Goal: Task Accomplishment & Management: Use online tool/utility

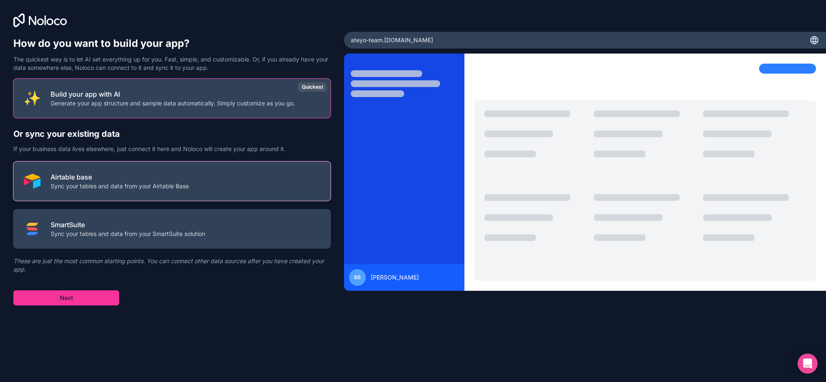
click at [133, 187] on p "Sync your tables and data from your Airtable Base" at bounding box center [120, 186] width 138 height 8
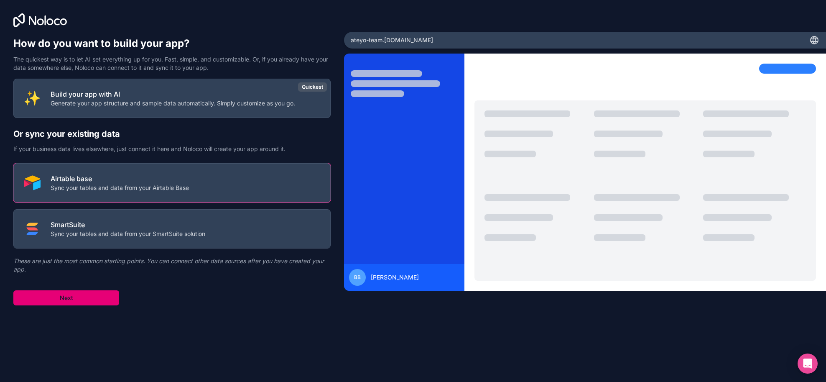
click at [105, 293] on button "Next" at bounding box center [66, 297] width 106 height 15
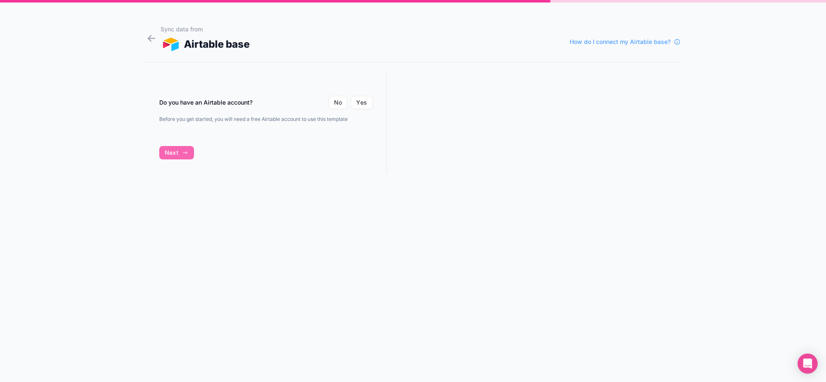
click at [182, 154] on div "Do you have an Airtable account? No Yes Before you get started, you will need a…" at bounding box center [266, 130] width 241 height 116
click at [363, 102] on button "Yes" at bounding box center [362, 102] width 22 height 13
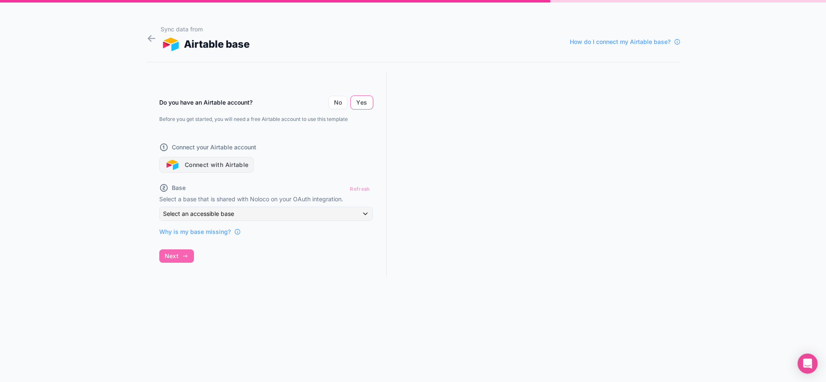
click at [221, 160] on button "Connect with Airtable" at bounding box center [206, 165] width 95 height 16
click at [186, 255] on div "Do you have an Airtable account? No Yes Before you get started, you will need a…" at bounding box center [266, 181] width 241 height 219
click at [196, 230] on span "Why is my base missing?" at bounding box center [195, 232] width 72 height 8
click at [359, 189] on div "Refresh" at bounding box center [360, 189] width 26 height 12
click at [244, 165] on button "Connect with Airtable" at bounding box center [206, 165] width 95 height 16
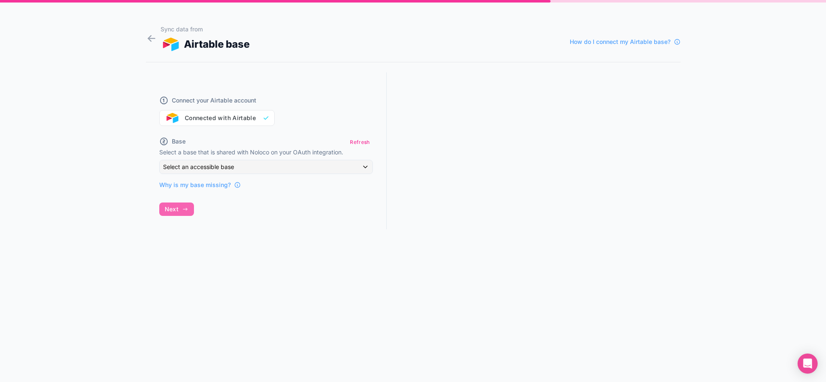
click at [180, 210] on div "Connect your Airtable account Connected with Airtable Base Refresh Select a bas…" at bounding box center [266, 158] width 241 height 172
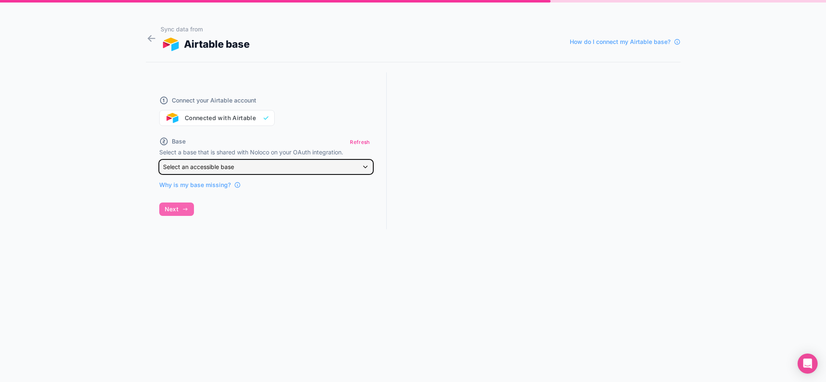
click at [235, 162] on div "Select an accessible base" at bounding box center [266, 166] width 213 height 13
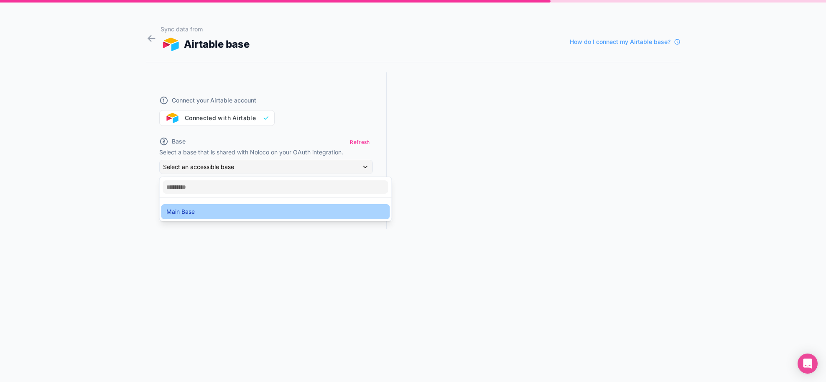
click at [205, 214] on div "Main Base" at bounding box center [275, 212] width 219 height 10
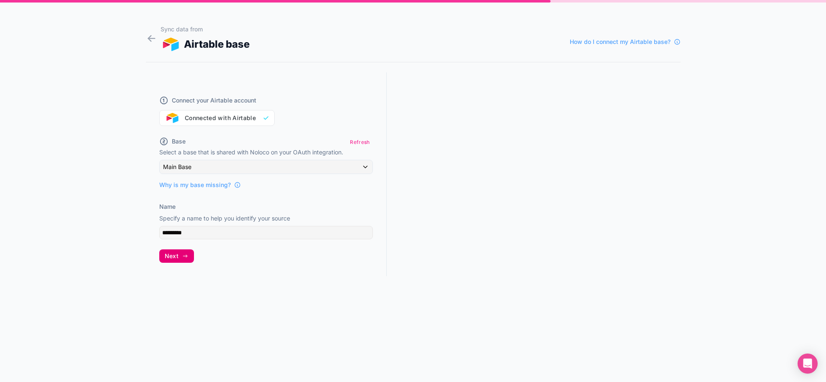
click at [177, 253] on span "Next" at bounding box center [172, 256] width 14 height 8
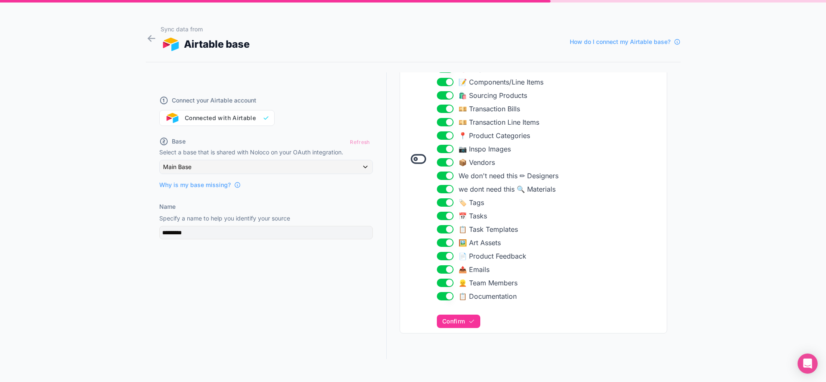
scroll to position [194, 0]
click at [453, 320] on span "Confirm" at bounding box center [454, 321] width 23 height 8
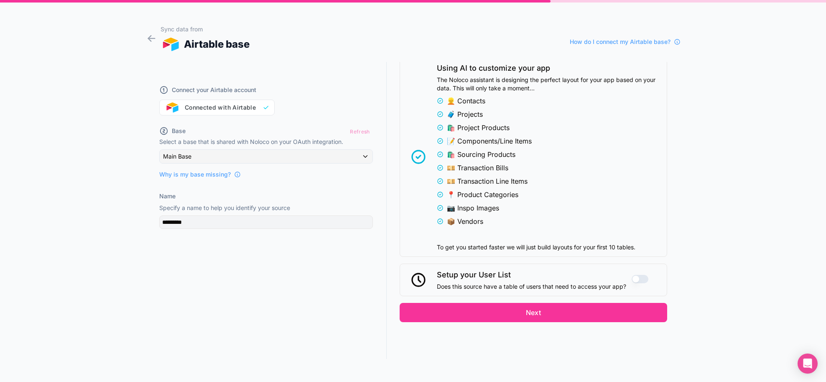
scroll to position [15, 0]
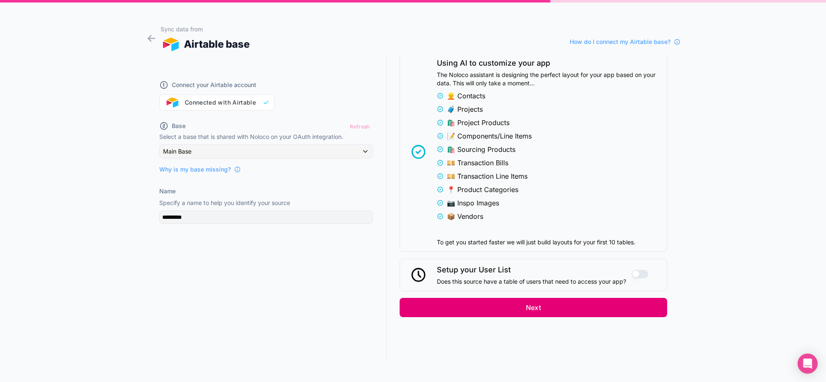
click at [586, 304] on button "Next" at bounding box center [534, 307] width 268 height 19
